Goal: Navigation & Orientation: Find specific page/section

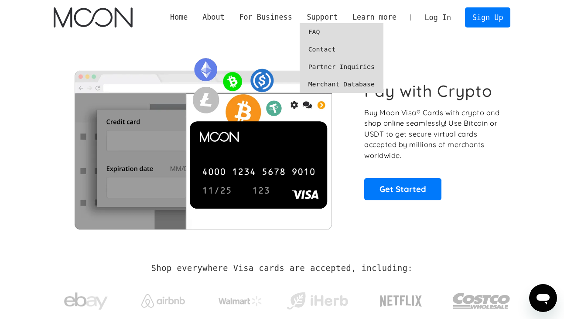
click at [320, 83] on link "Merchant Database" at bounding box center [342, 83] width 84 height 17
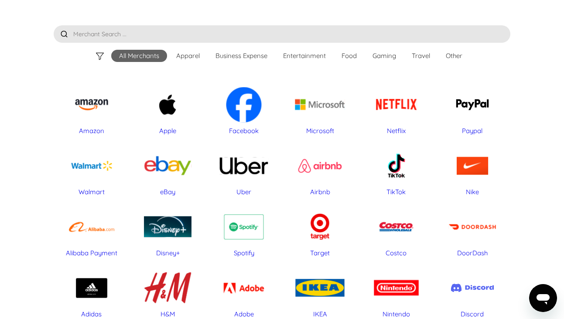
scroll to position [30, 0]
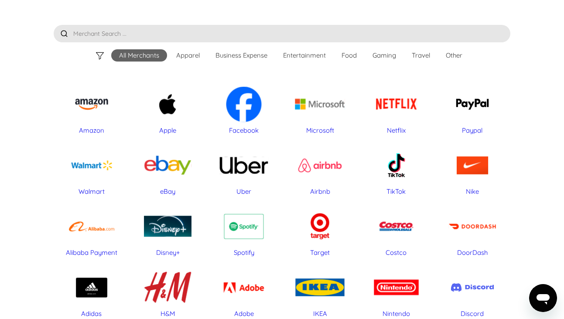
click at [181, 54] on div "Apparel" at bounding box center [188, 55] width 24 height 9
click at [194, 57] on div "Apparel" at bounding box center [188, 55] width 24 height 9
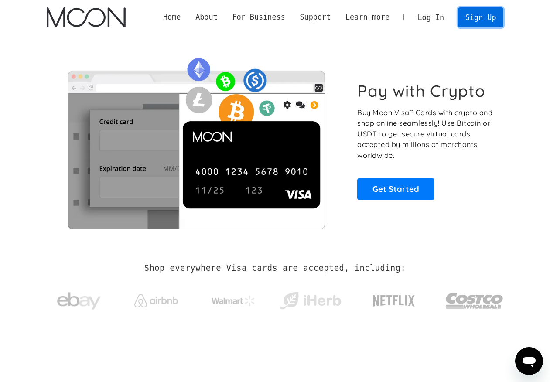
click at [483, 20] on link "Sign Up" at bounding box center [480, 17] width 45 height 20
